Goal: Task Accomplishment & Management: Use online tool/utility

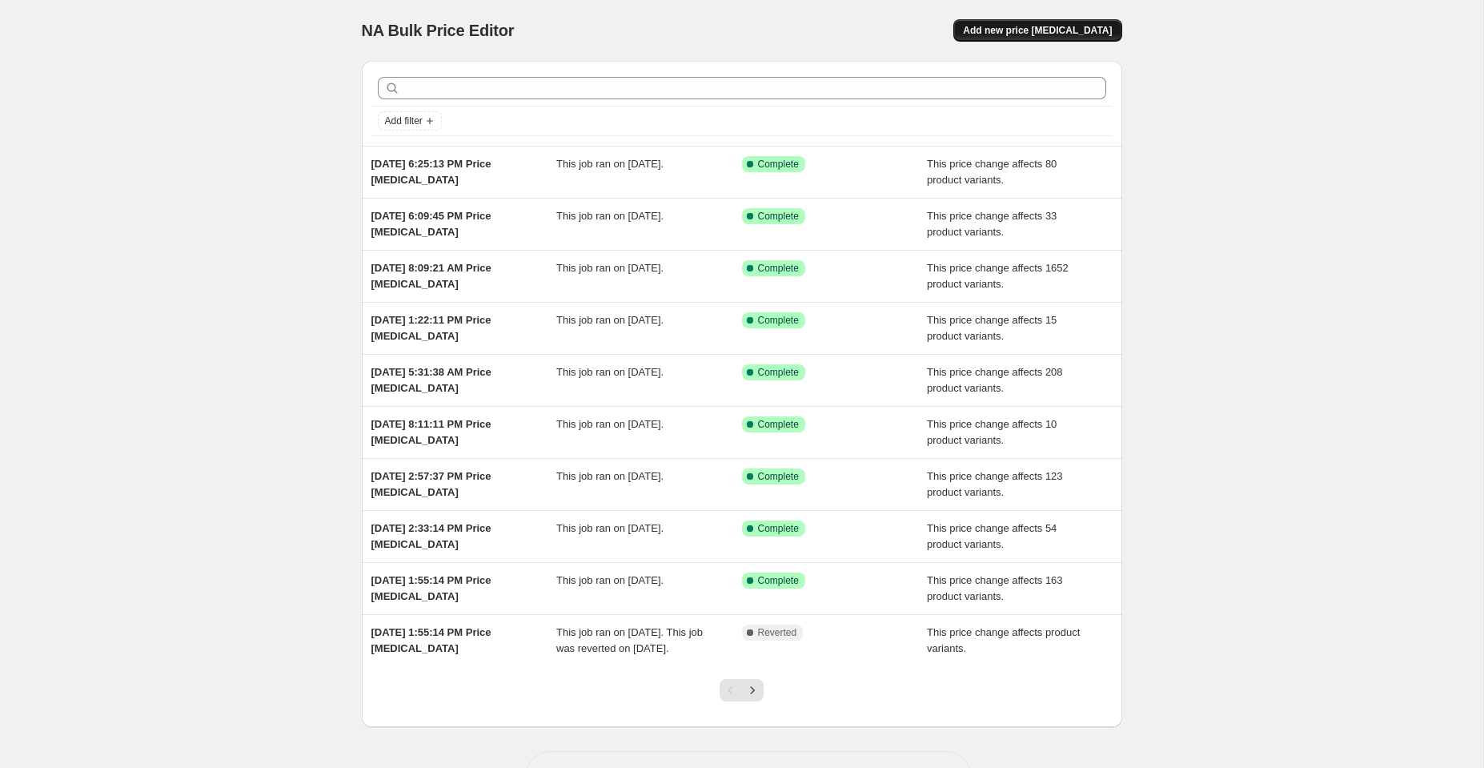
click at [1070, 27] on span "Add new price [MEDICAL_DATA]" at bounding box center [1037, 30] width 149 height 13
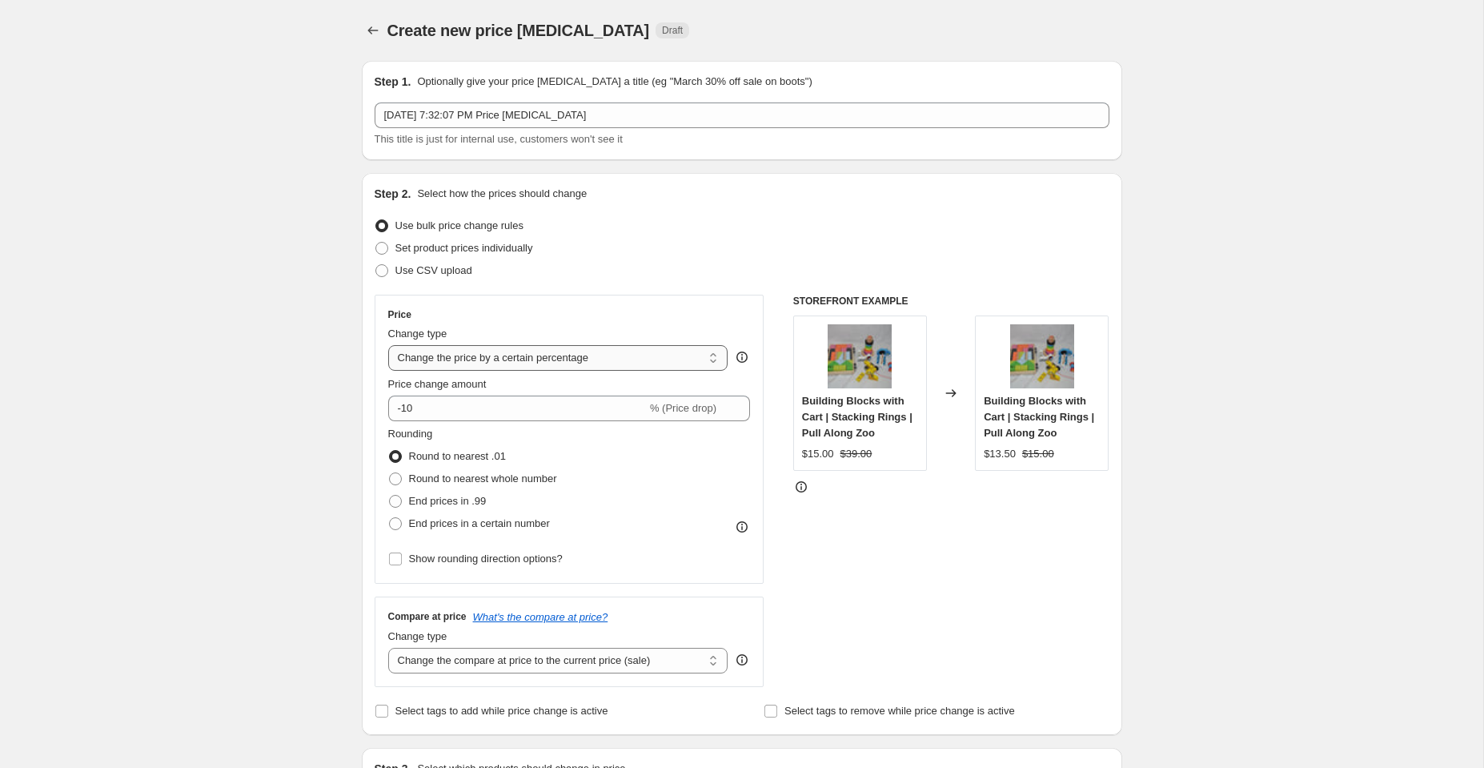
click at [467, 361] on select "Change the price to a certain amount Change the price by a certain amount Chang…" at bounding box center [558, 358] width 340 height 26
select select "no_change"
click at [388, 345] on select "Change the price to a certain amount Change the price by a certain amount Chang…" at bounding box center [558, 358] width 340 height 26
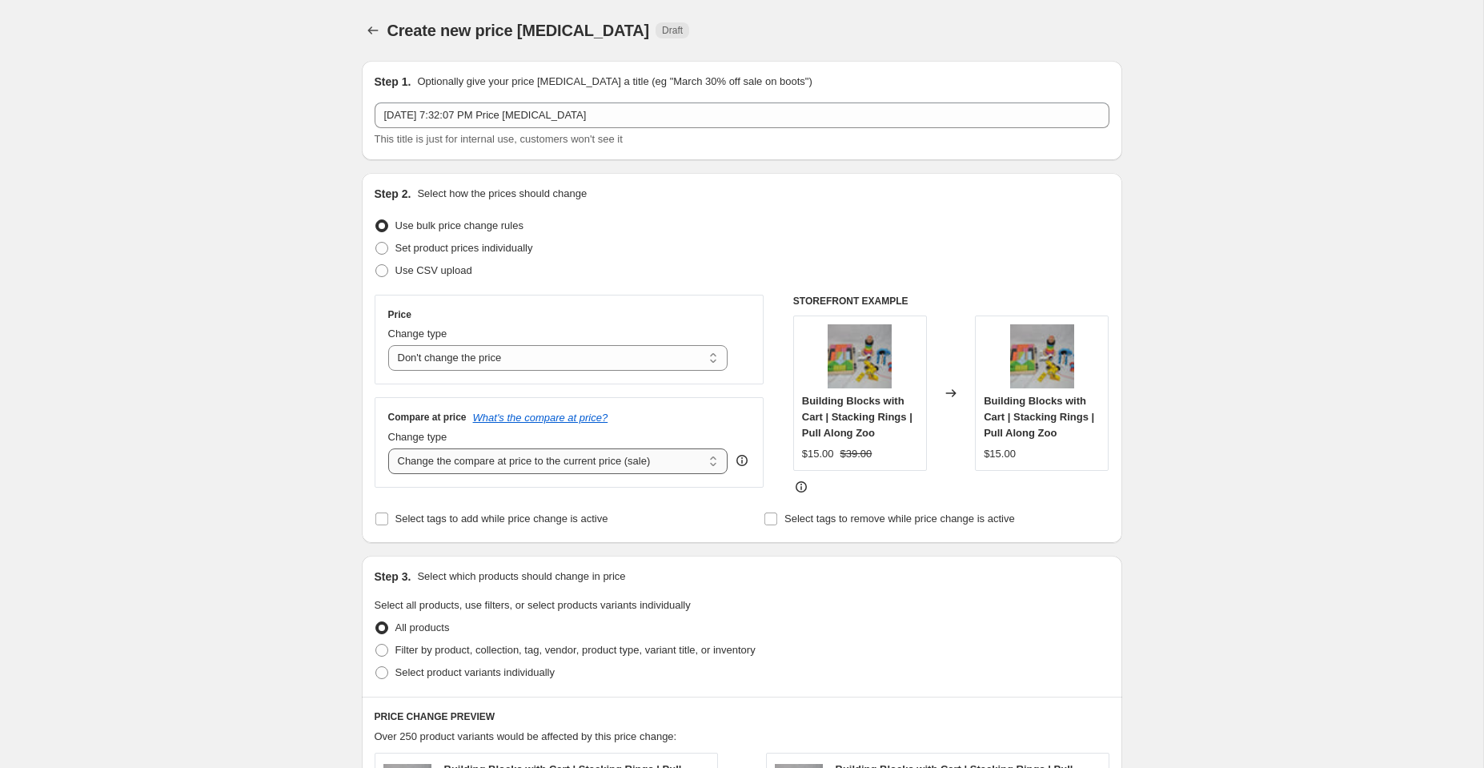
click at [447, 461] on select "Change the compare at price to the current price (sale) Change the compare at p…" at bounding box center [558, 461] width 340 height 26
select select "to"
click at [388, 448] on select "Change the compare at price to the current price (sale) Change the compare at p…" at bounding box center [558, 461] width 340 height 26
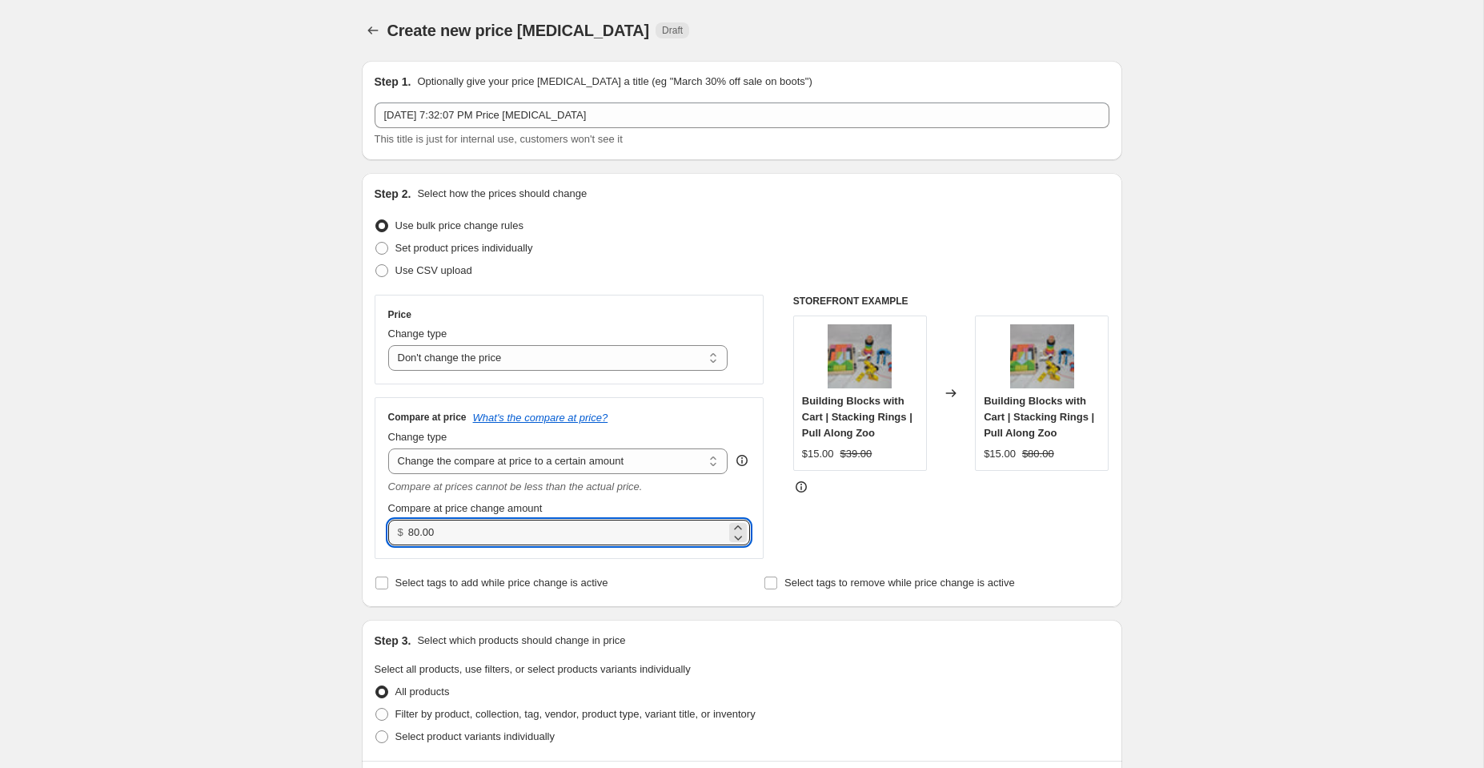
drag, startPoint x: 459, startPoint y: 532, endPoint x: 349, endPoint y: 532, distance: 110.5
click at [349, 532] on div "Step 1. Optionally give your price [MEDICAL_DATA] a title (eg "March 30% off sa…" at bounding box center [735, 713] width 773 height 1331
type input "179.99"
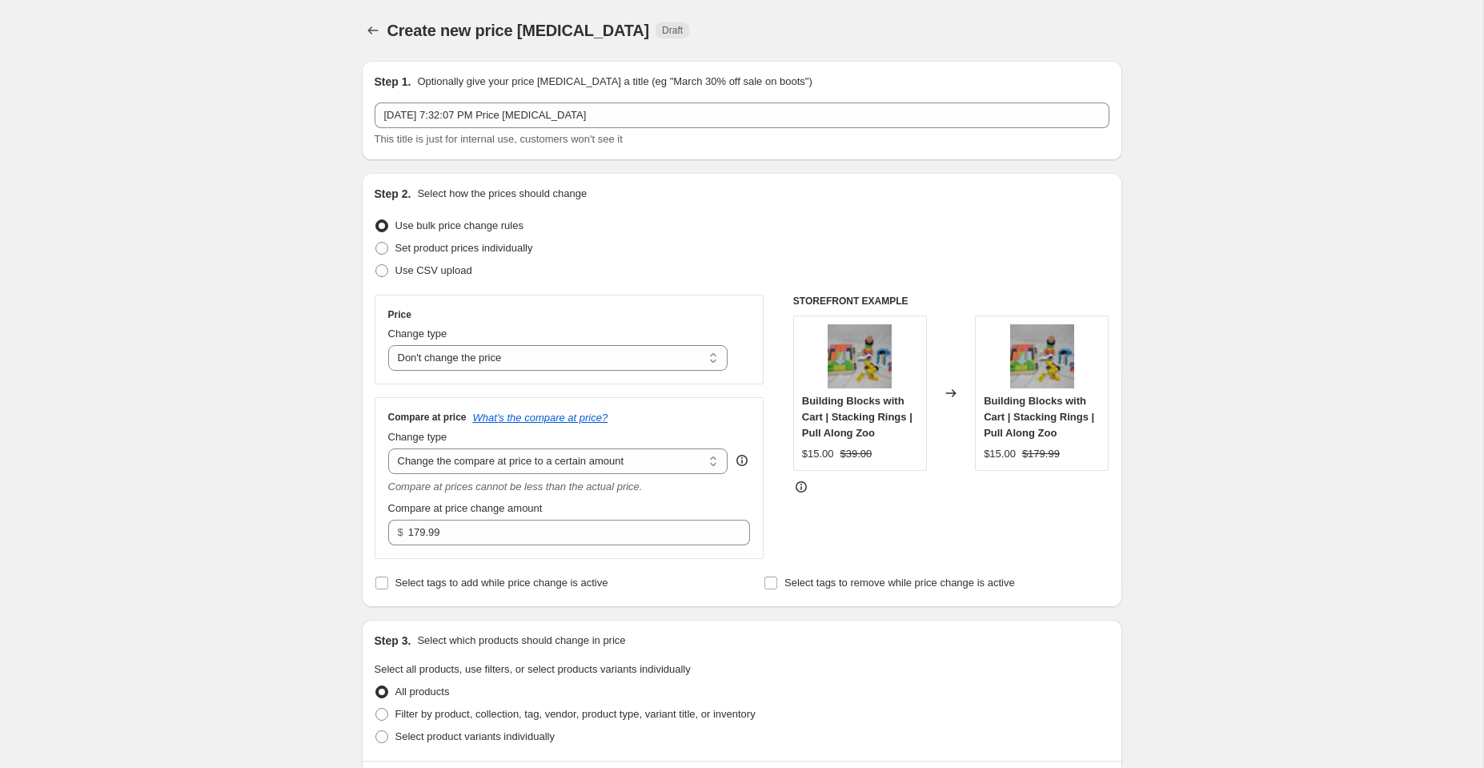
click at [718, 569] on div "Step 2. Select how the prices should change Use bulk price change rules Set pro…" at bounding box center [742, 390] width 735 height 408
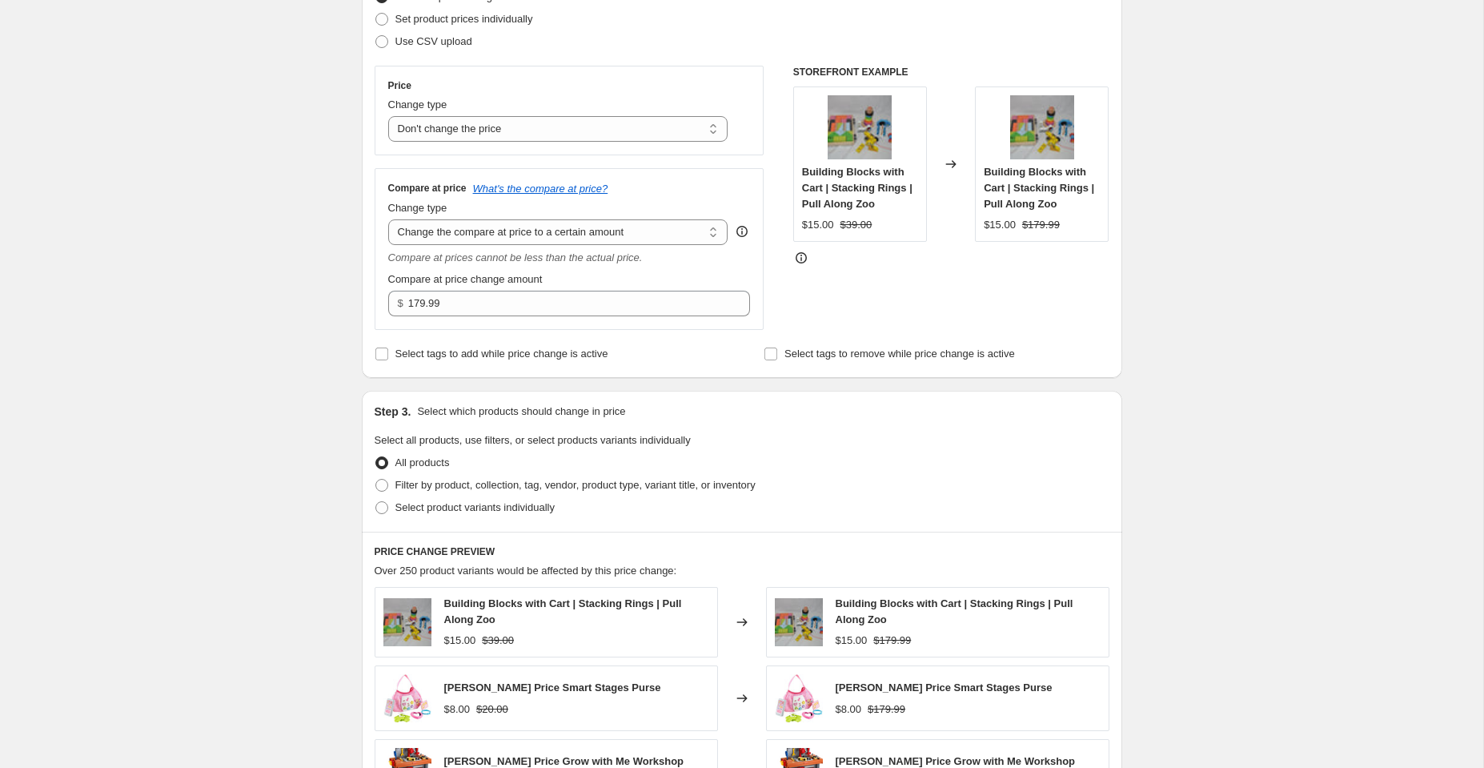
scroll to position [283, 0]
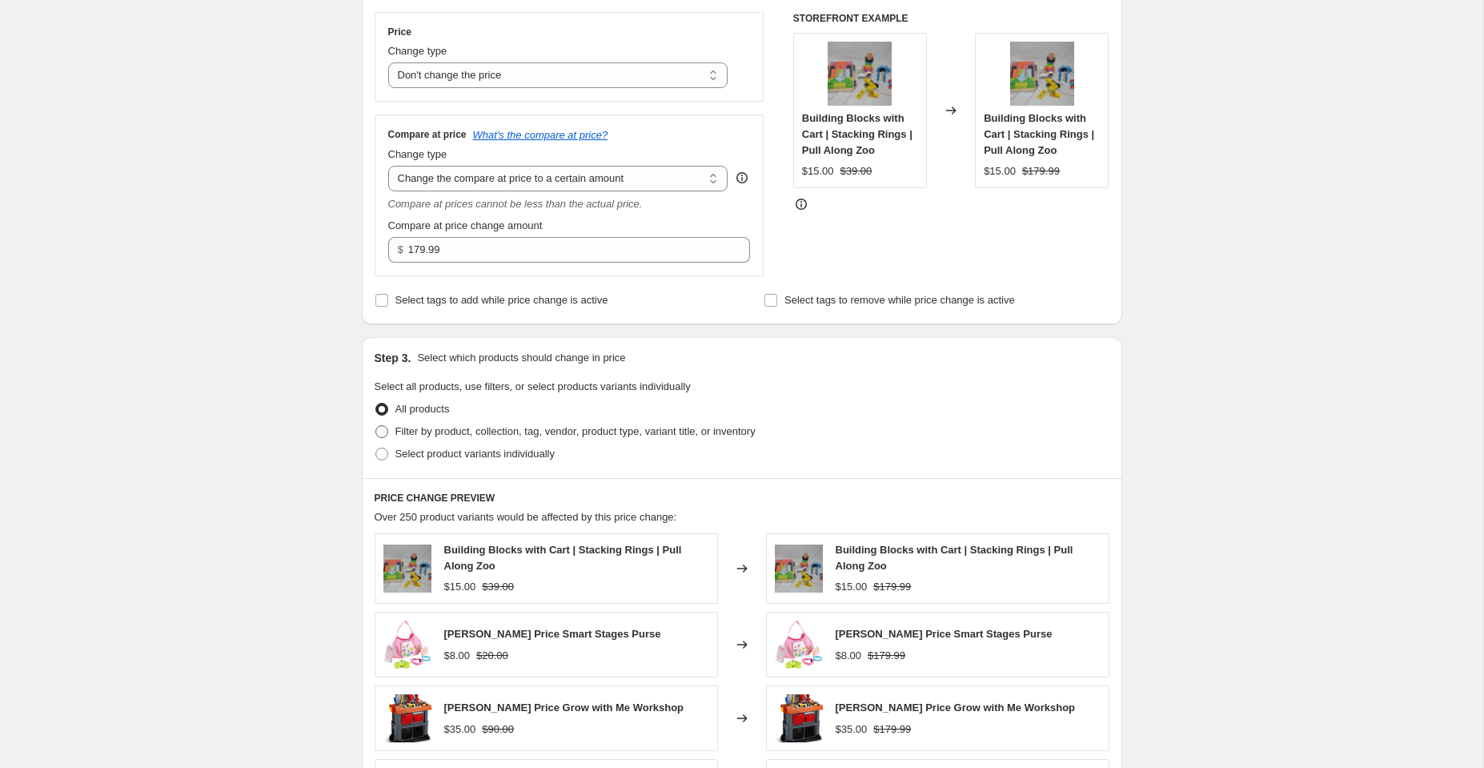
click at [383, 429] on span at bounding box center [381, 431] width 13 height 13
click at [376, 426] on input "Filter by product, collection, tag, vendor, product type, variant title, or inv…" at bounding box center [375, 425] width 1 height 1
radio input "true"
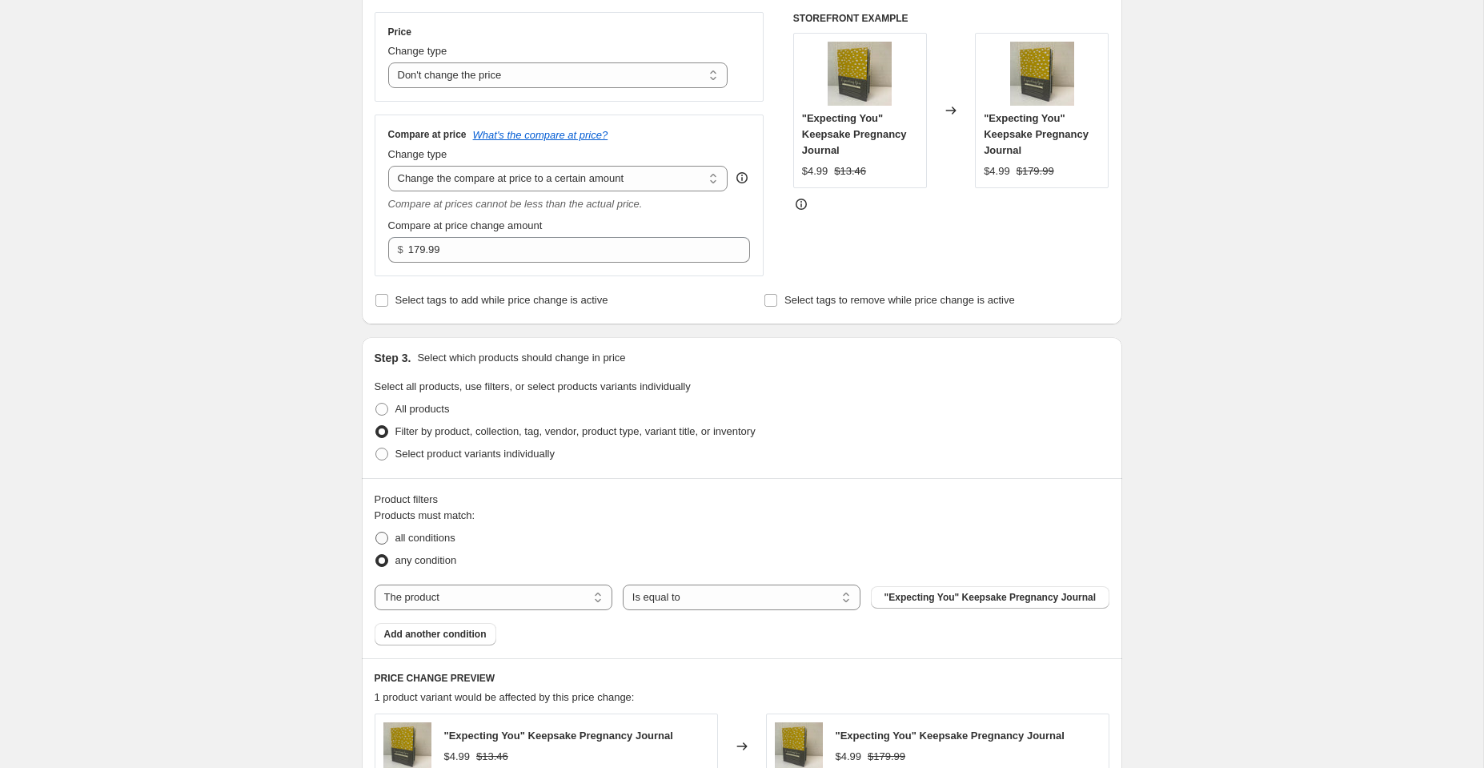
click at [380, 538] on span at bounding box center [381, 537] width 13 height 13
click at [376, 532] on input "all conditions" at bounding box center [375, 531] width 1 height 1
radio input "true"
click at [460, 599] on select "The product The product's collection The product's tag The product's vendor The…" at bounding box center [494, 597] width 238 height 26
select select "tag"
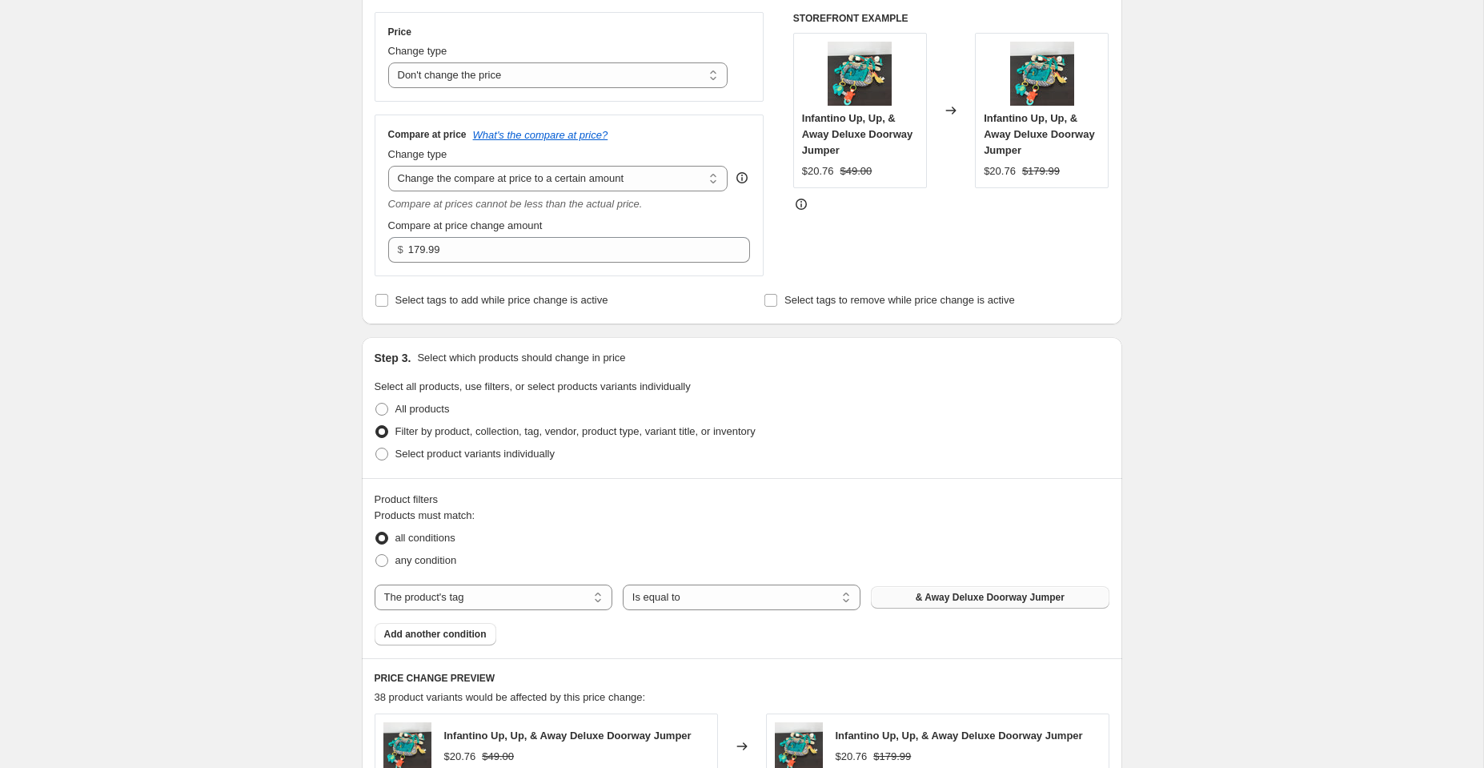
click at [985, 599] on span "& Away Deluxe Doorway Jumper" at bounding box center [990, 597] width 149 height 13
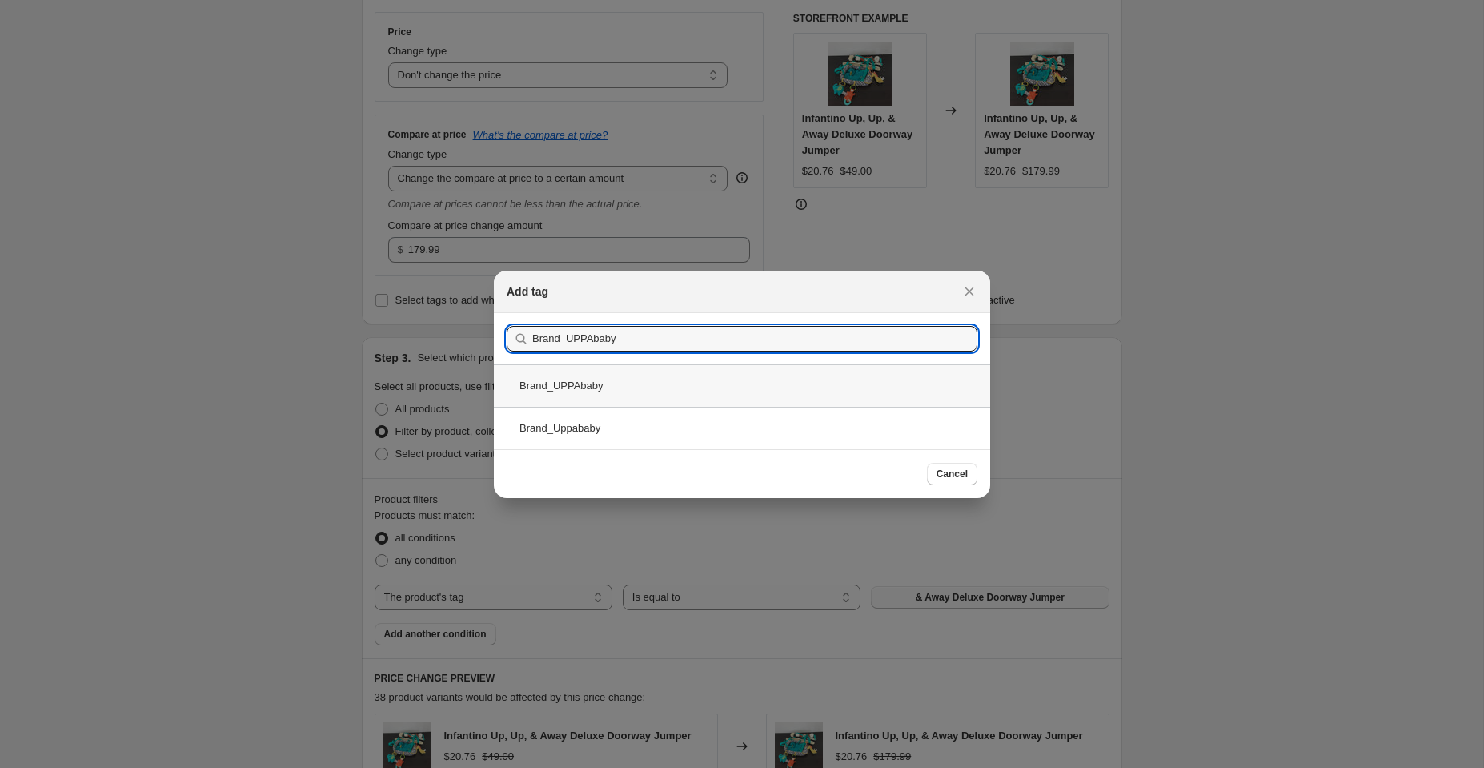
type input "Brand_UPPAbaby"
click at [640, 385] on div "Brand_UPPAbaby" at bounding box center [742, 385] width 496 height 42
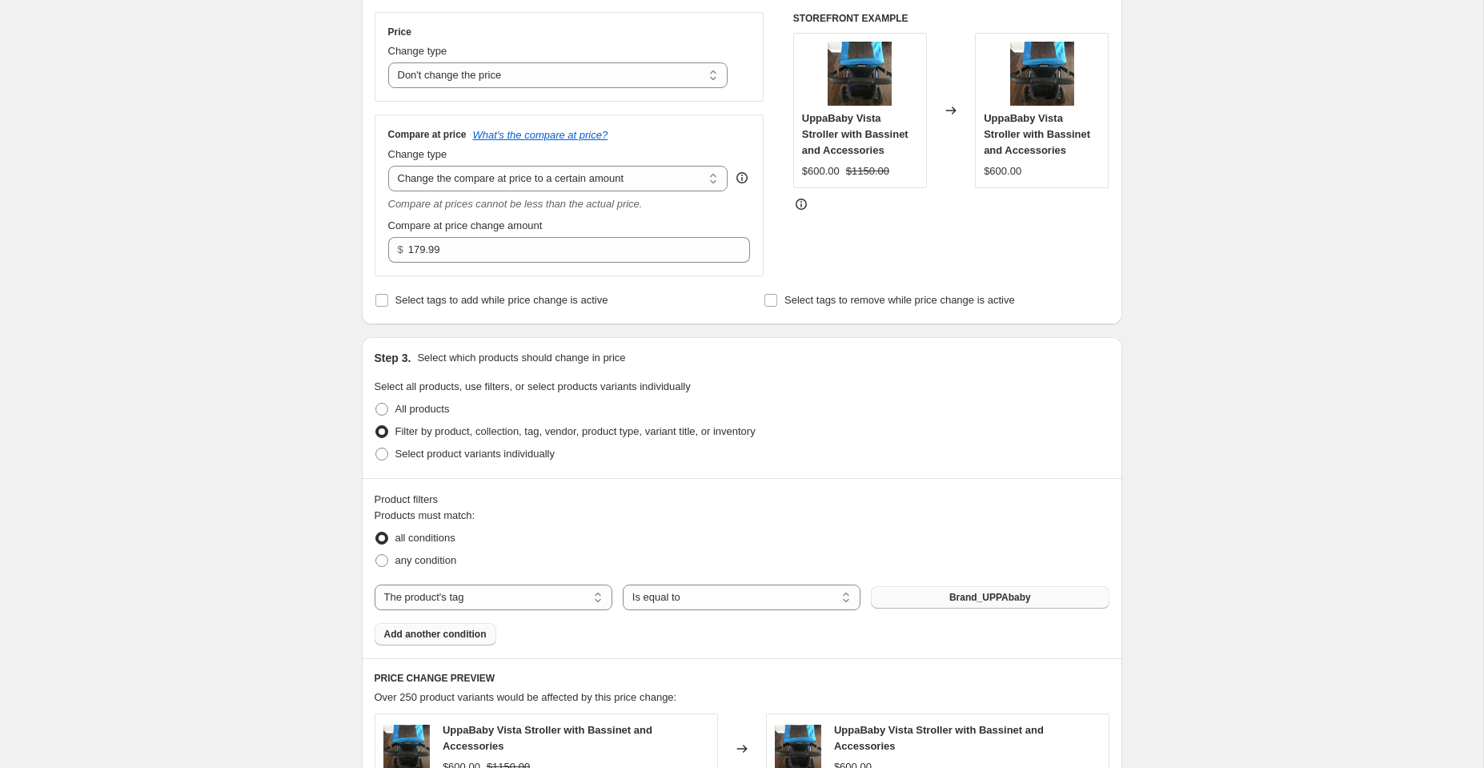
click at [417, 635] on span "Add another condition" at bounding box center [435, 633] width 102 height 13
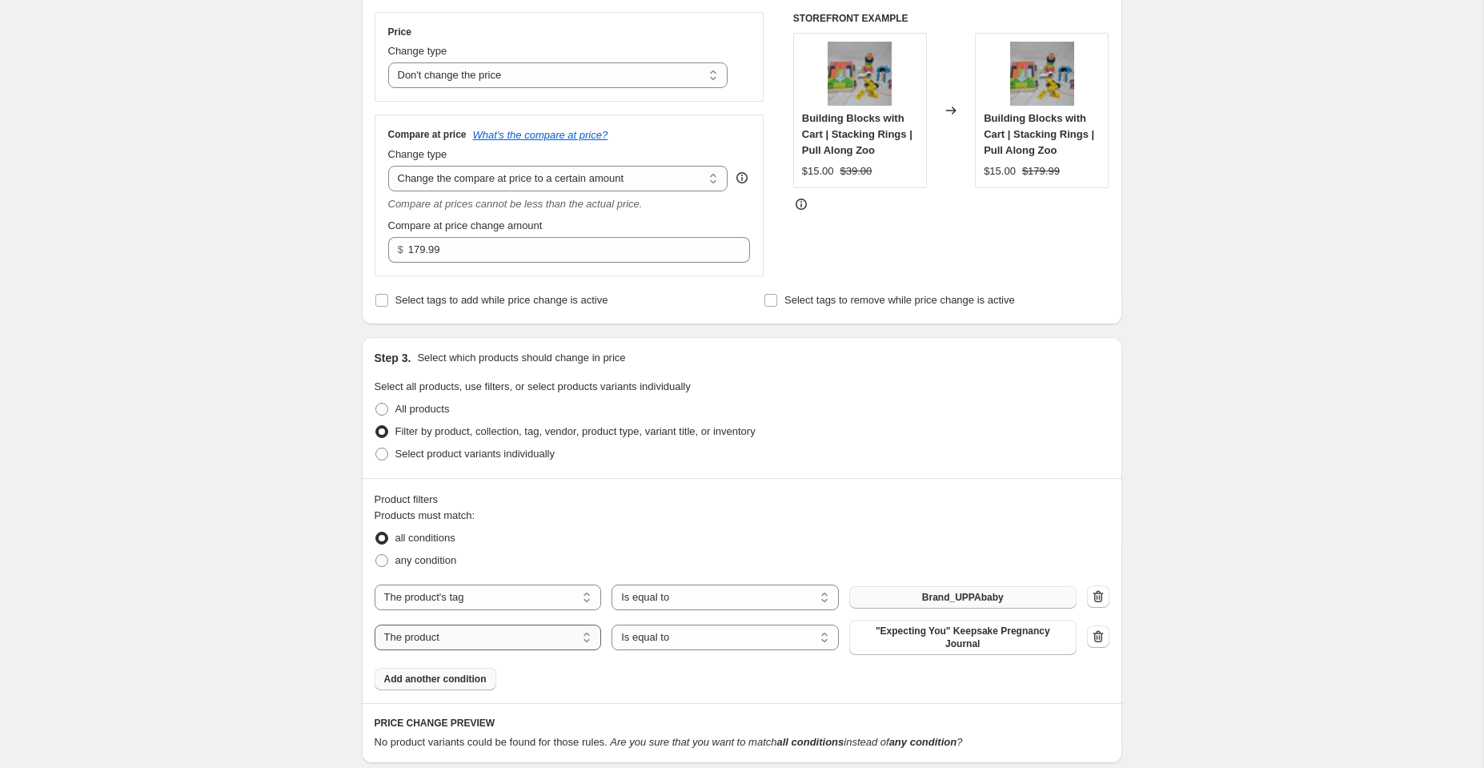
click at [488, 639] on select "The product The product's collection The product's tag The product's vendor The…" at bounding box center [488, 637] width 227 height 26
select select "tag"
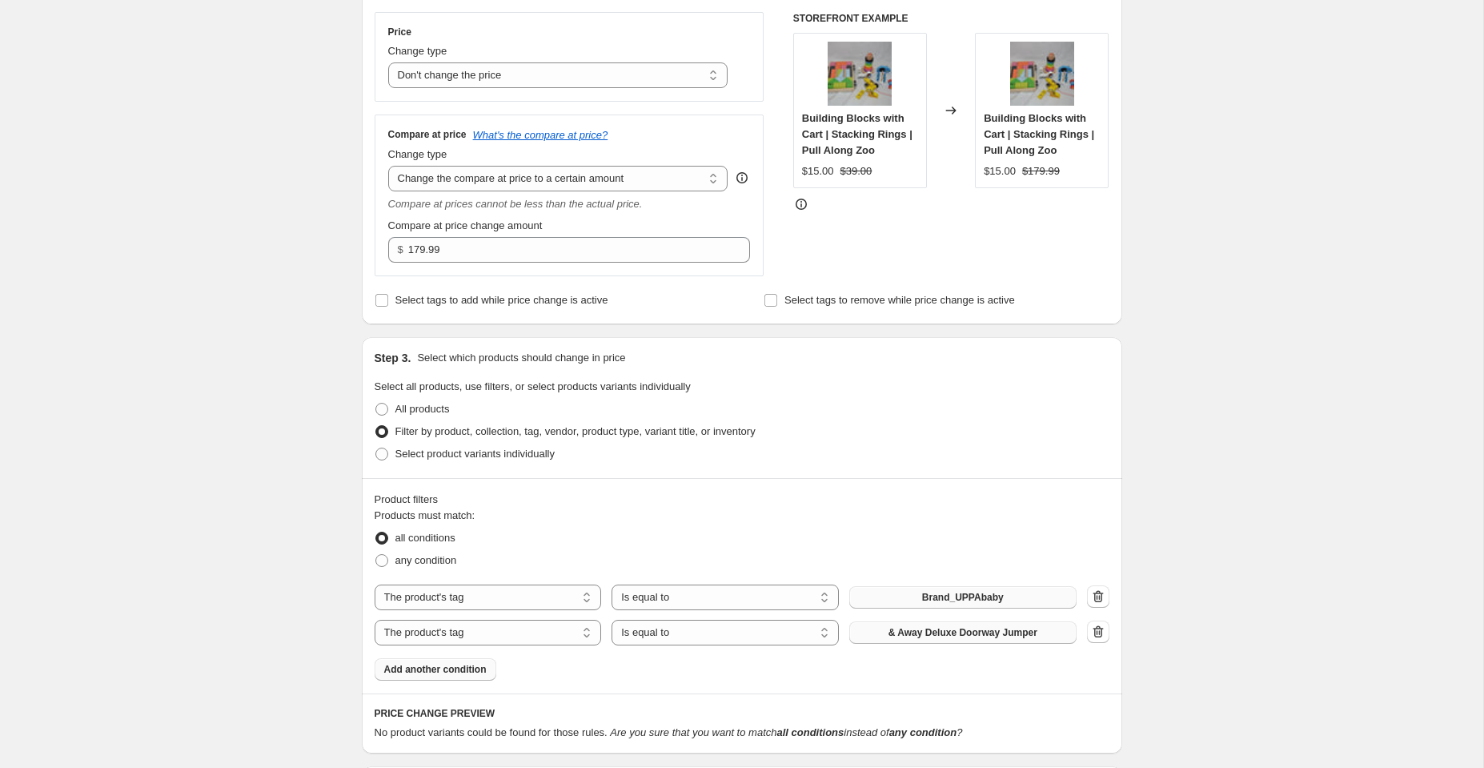
click at [904, 634] on span "& Away Deluxe Doorway Jumper" at bounding box center [962, 632] width 149 height 13
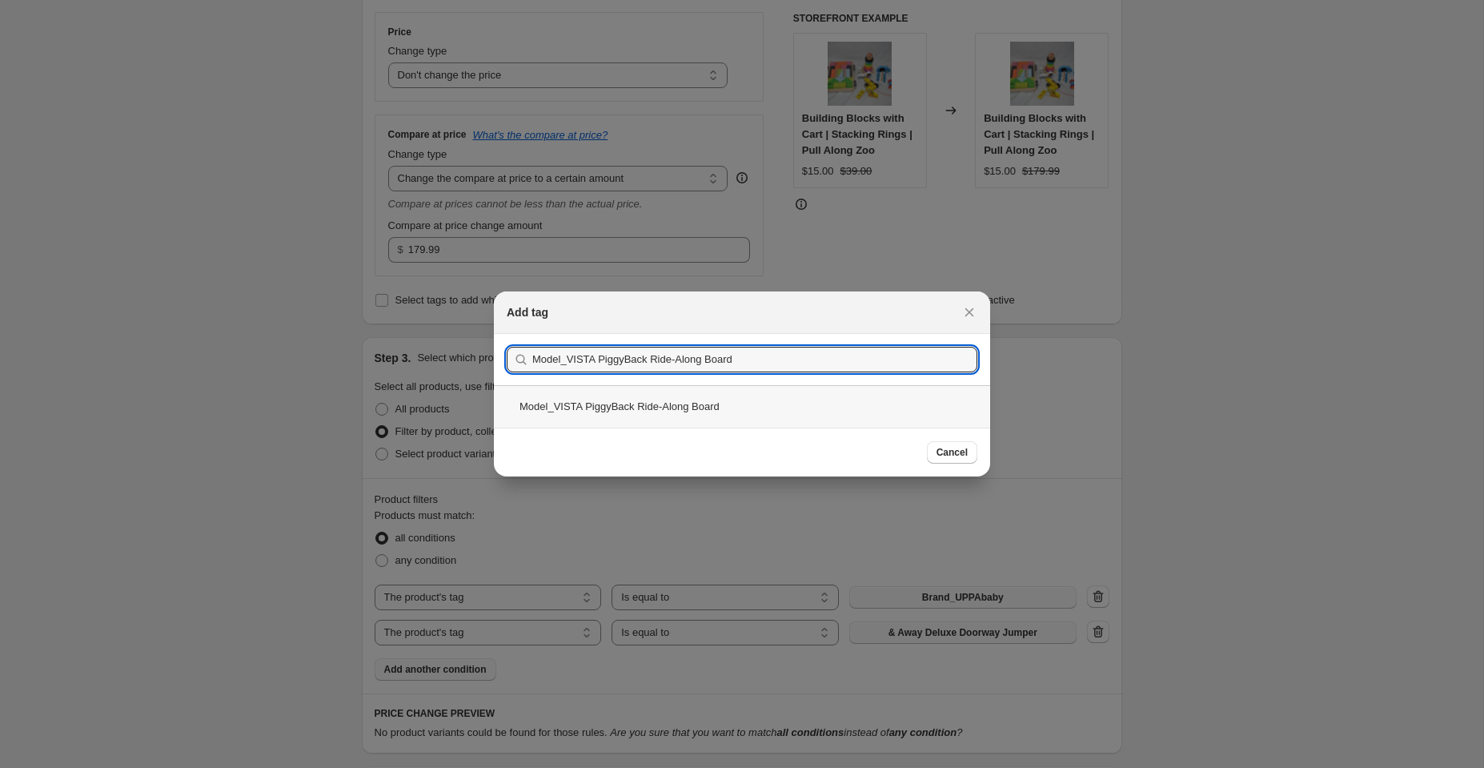
type input "Model_VISTA PiggyBack Ride-Along Board"
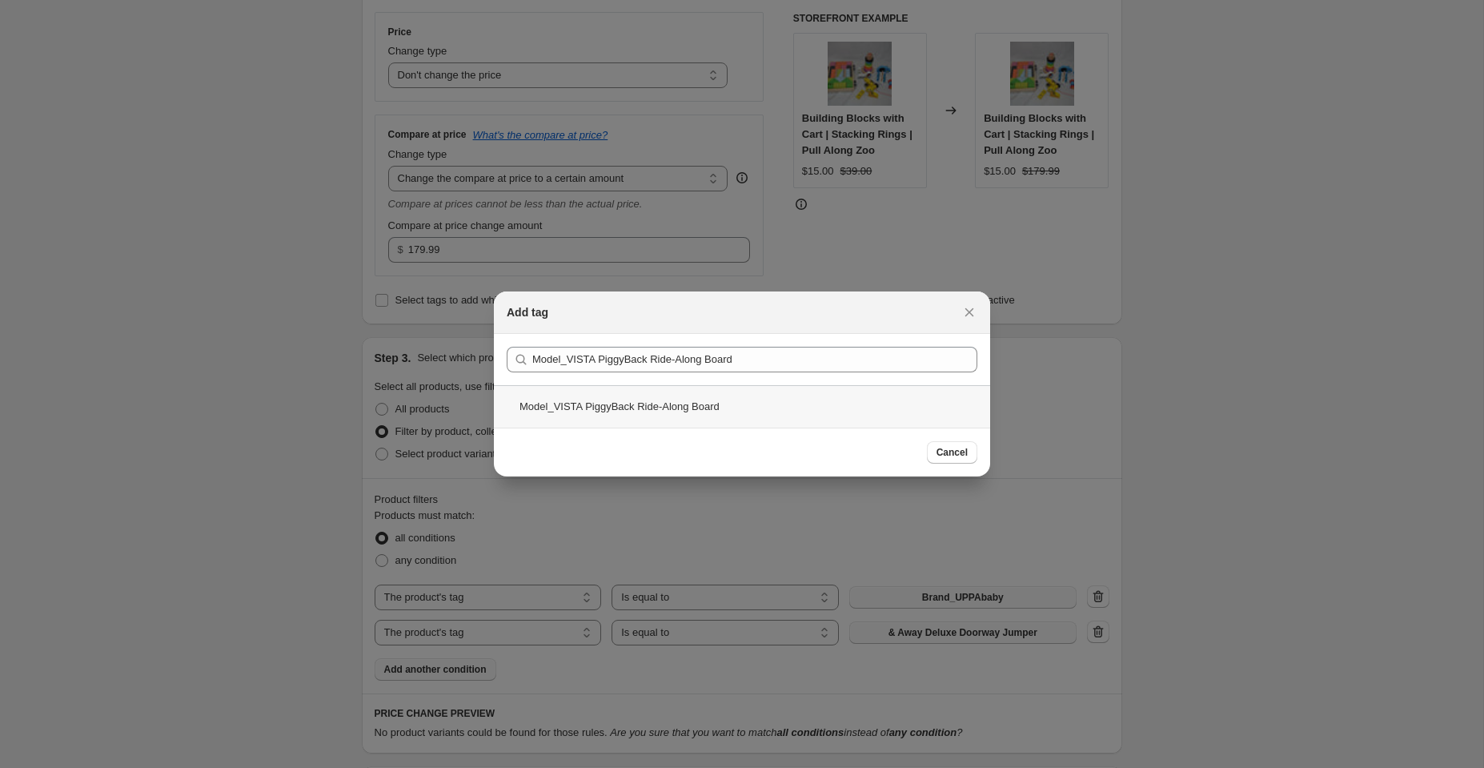
click at [623, 402] on div "Model_VISTA PiggyBack Ride-Along Board" at bounding box center [742, 406] width 496 height 42
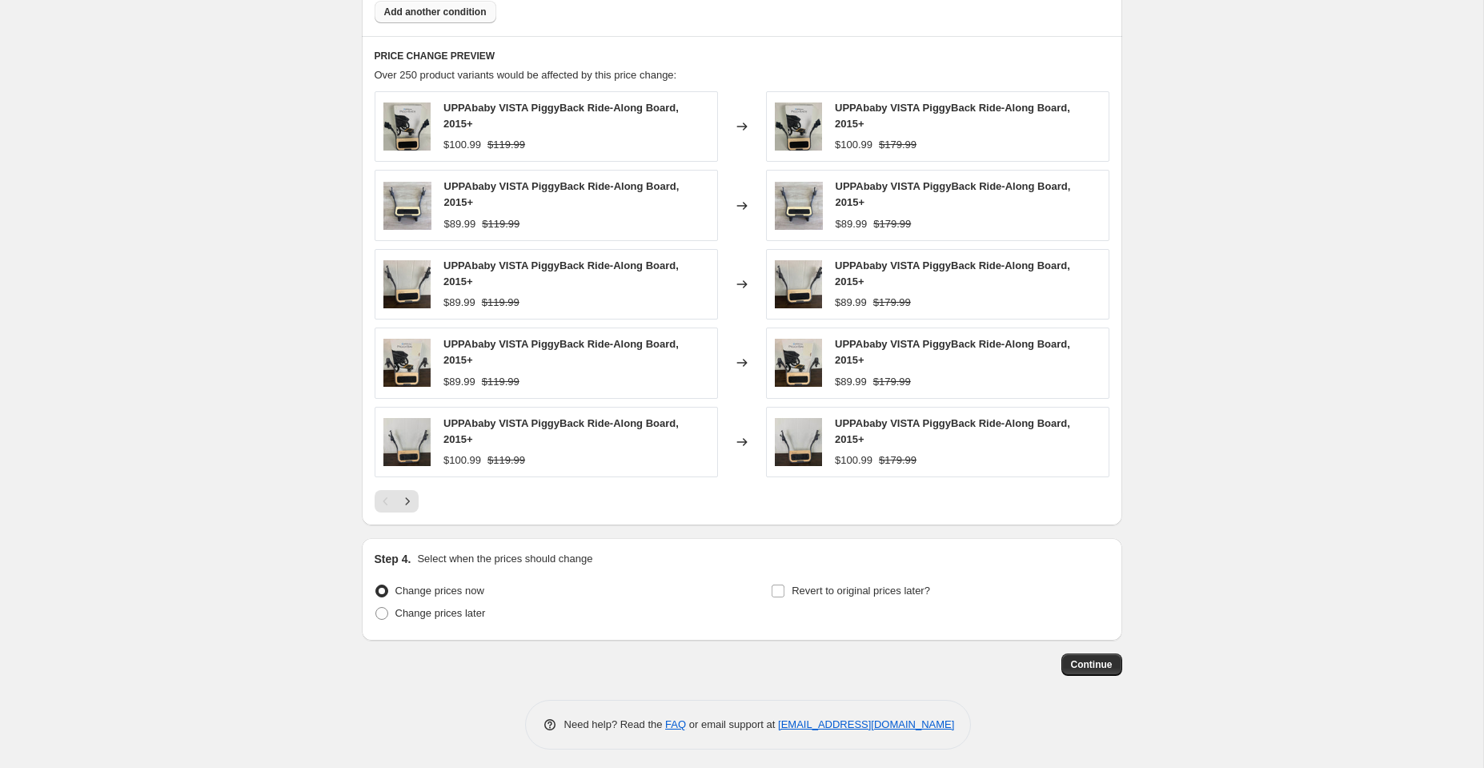
scroll to position [928, 0]
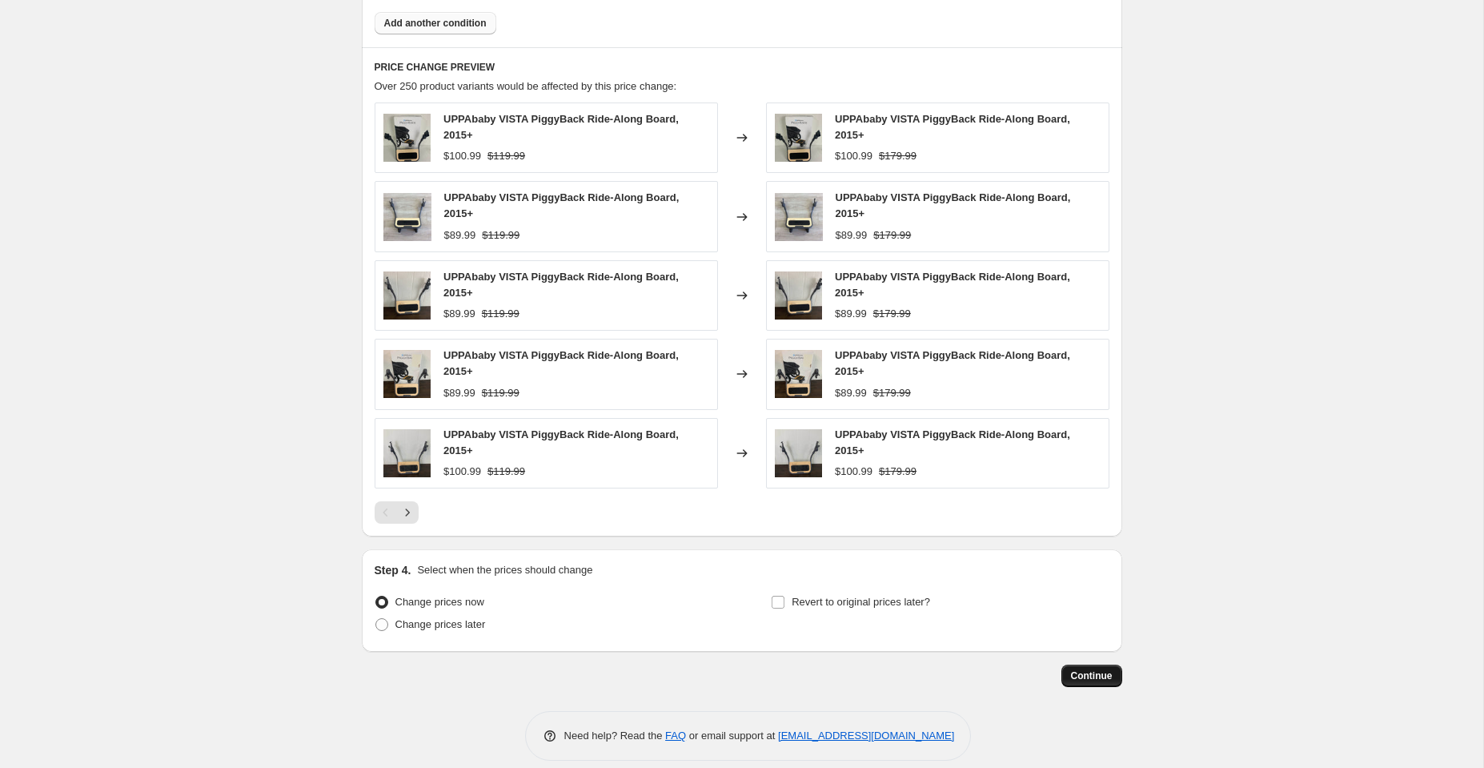
click at [1090, 669] on span "Continue" at bounding box center [1092, 675] width 42 height 13
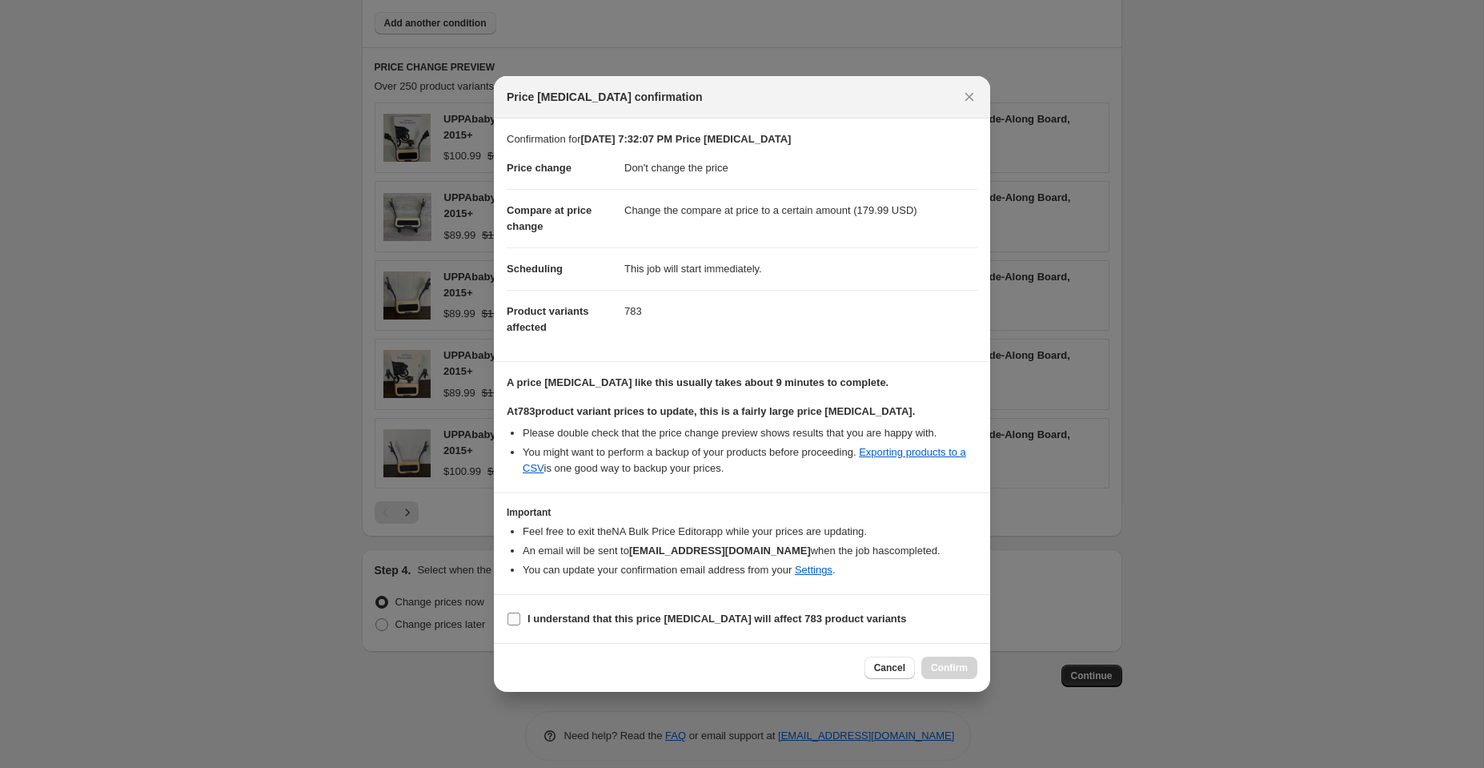
click at [513, 617] on input "I understand that this price [MEDICAL_DATA] will affect 783 product variants" at bounding box center [513, 618] width 13 height 13
checkbox input "true"
click at [951, 668] on span "Confirm" at bounding box center [949, 667] width 37 height 13
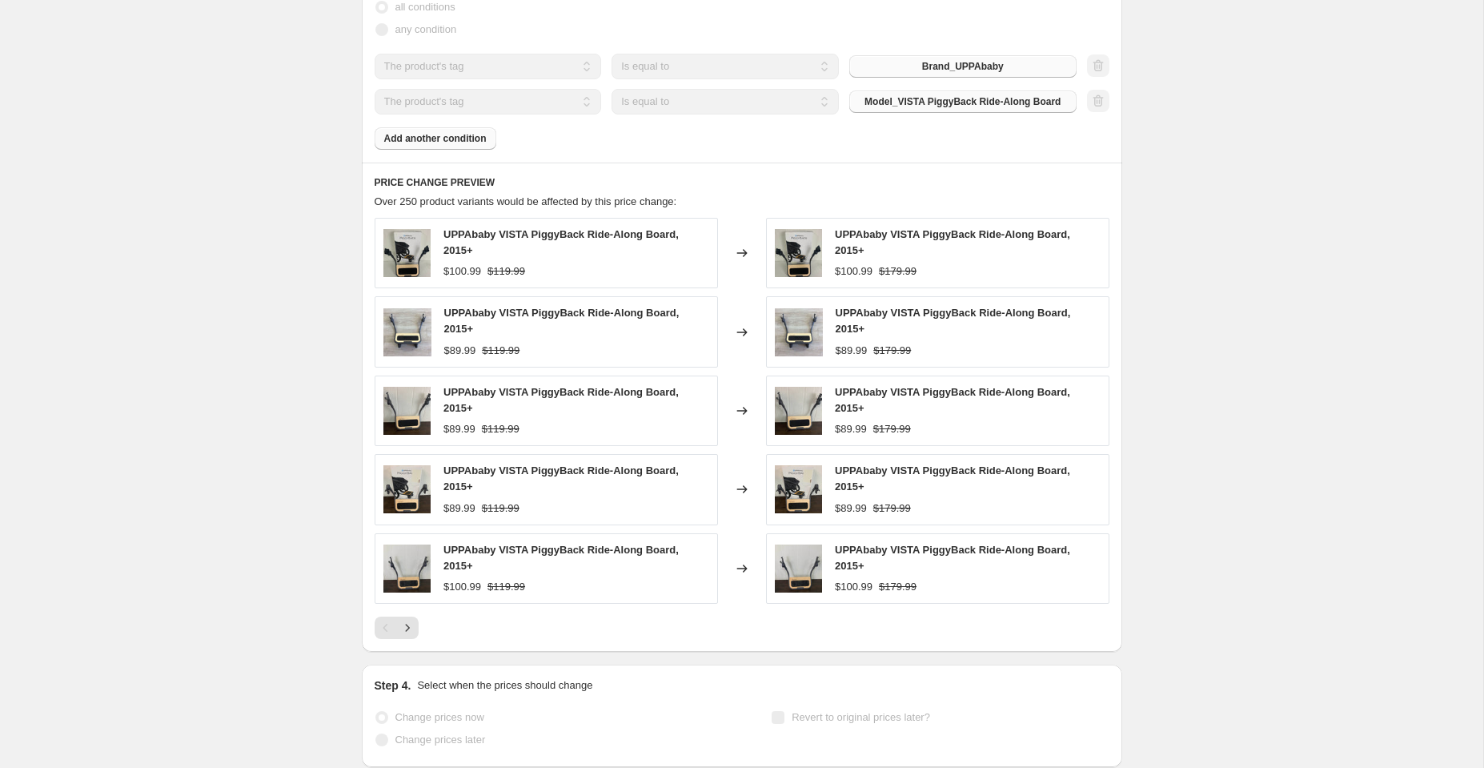
scroll to position [970, 0]
